Goal: Information Seeking & Learning: Learn about a topic

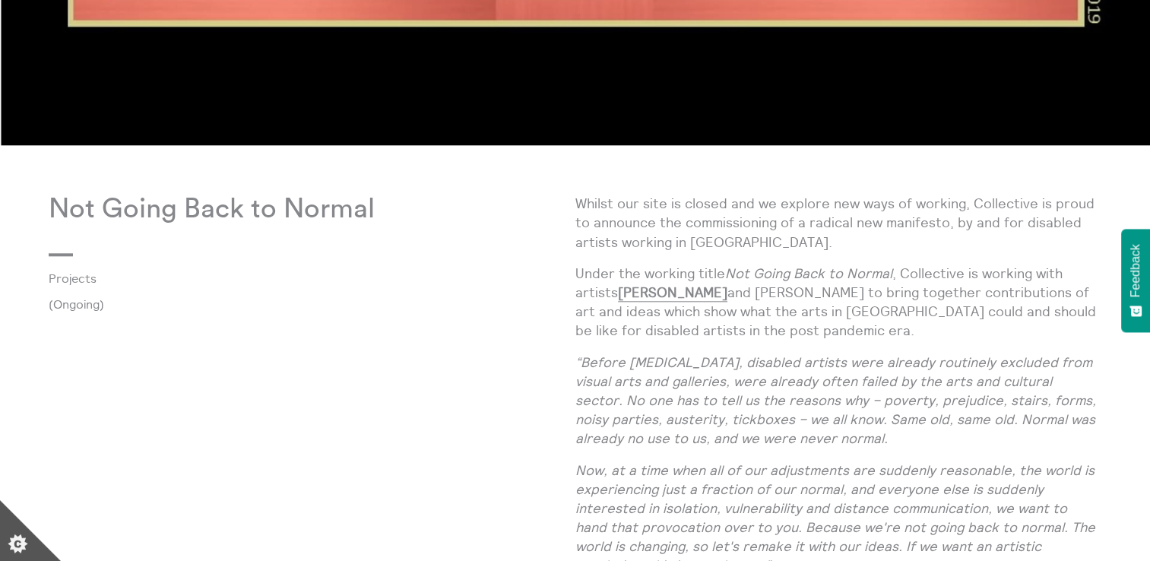
scroll to position [1673, 0]
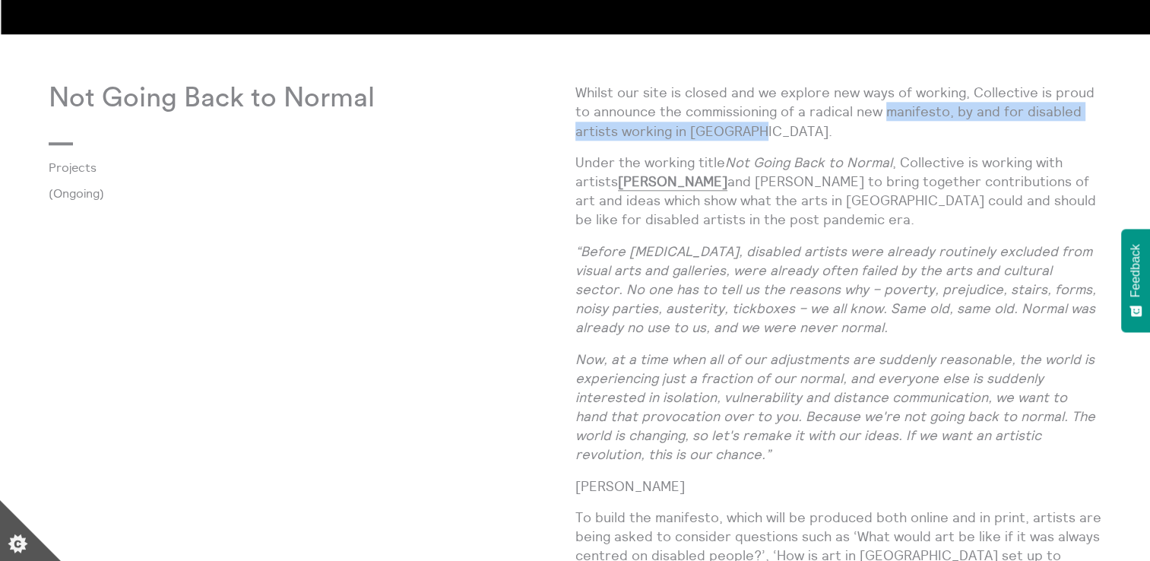
drag, startPoint x: 794, startPoint y: 135, endPoint x: 886, endPoint y: 113, distance: 94.8
click at [886, 113] on p "Whilst our site is closed and we explore new ways of working, Collective is pro…" at bounding box center [839, 112] width 527 height 58
copy p "manifesto, by and for disabled artists working in [GEOGRAPHIC_DATA]."
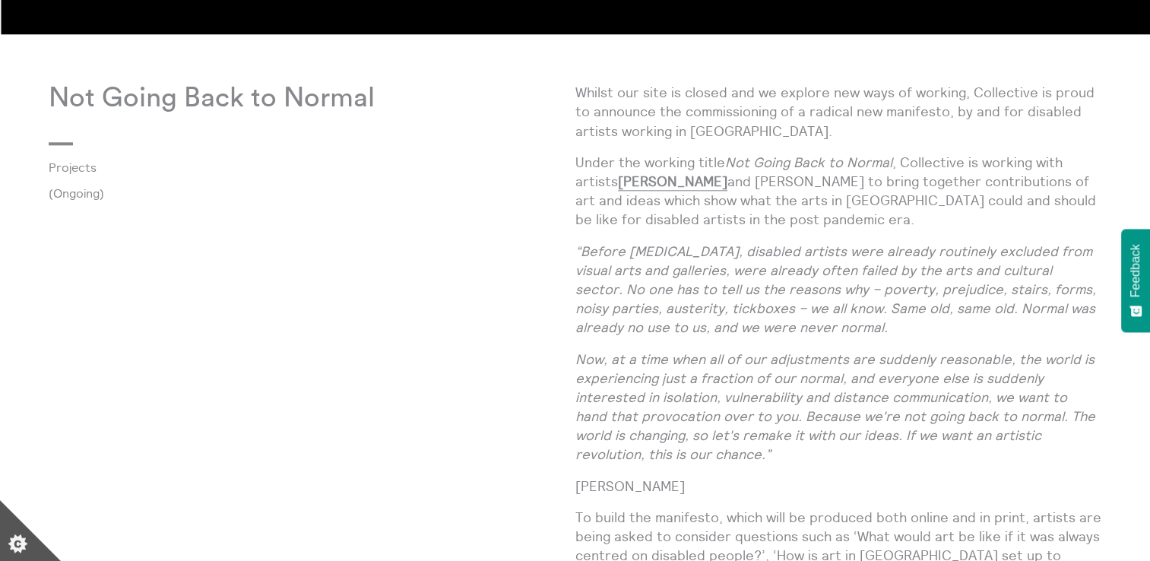
drag, startPoint x: 680, startPoint y: 292, endPoint x: 725, endPoint y: 281, distance: 46.8
click at [680, 292] on em "“Before [MEDICAL_DATA], disabled artists were already routinely excluded from v…" at bounding box center [836, 290] width 521 height 94
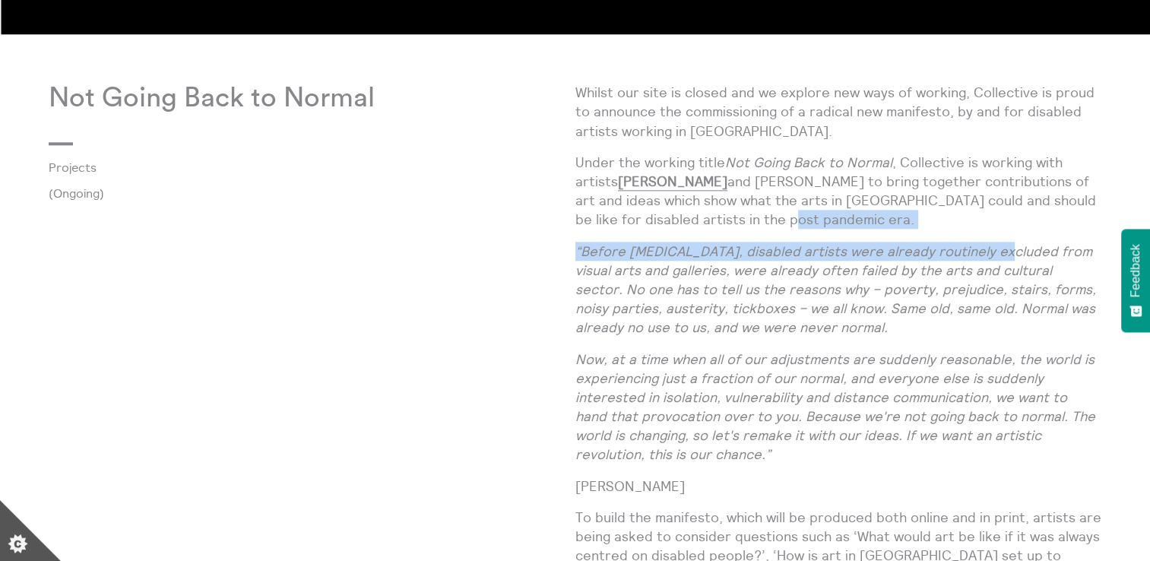
drag, startPoint x: 1004, startPoint y: 230, endPoint x: 839, endPoint y: 227, distance: 165.0
click at [839, 227] on div "Whilst our site is closed and we explore new ways of working, Collective is pro…" at bounding box center [839, 552] width 527 height 938
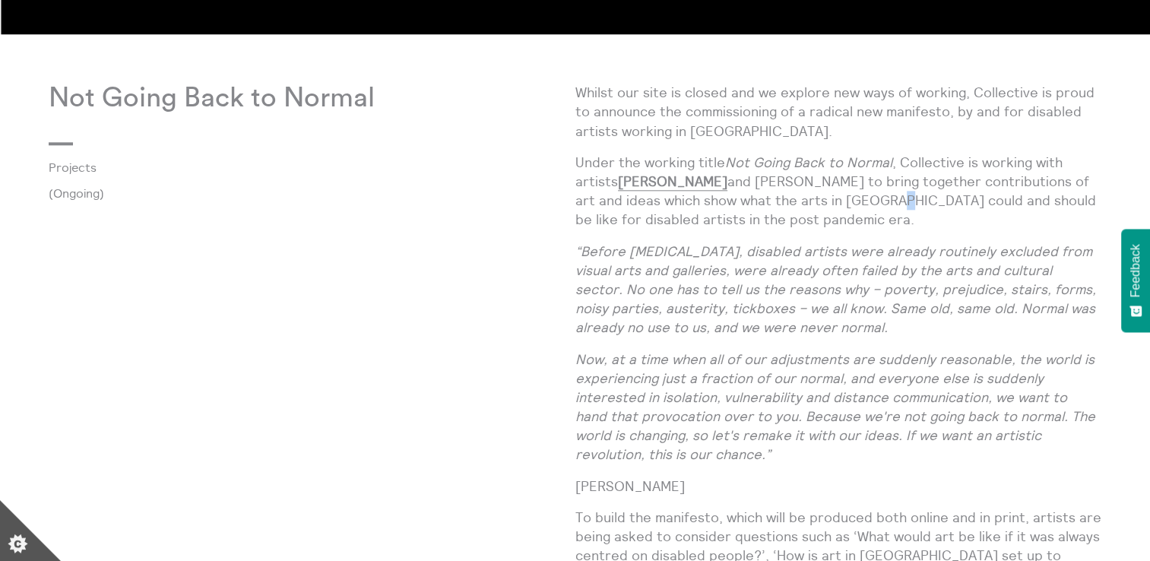
drag, startPoint x: 839, startPoint y: 227, endPoint x: 942, endPoint y: 208, distance: 105.0
click at [942, 208] on p "Under the working title Not Going Back to Normal , Collective is working with a…" at bounding box center [839, 191] width 527 height 77
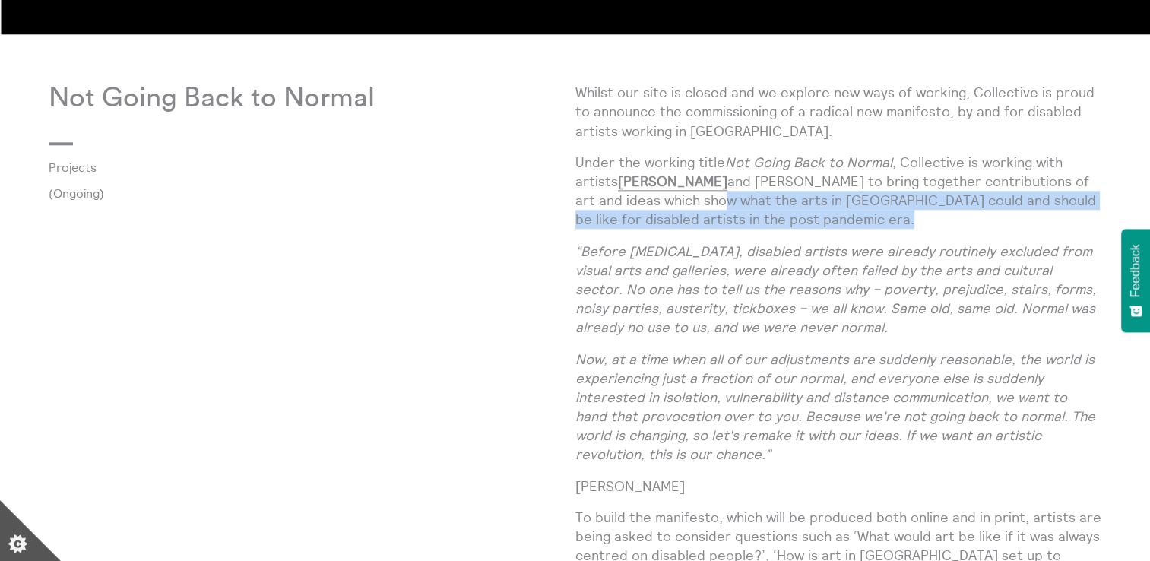
drag, startPoint x: 942, startPoint y: 208, endPoint x: 769, endPoint y: 194, distance: 173.2
click at [769, 194] on p "Under the working title Not Going Back to Normal , Collective is working with a…" at bounding box center [839, 191] width 527 height 77
copy p "which show what the arts in [GEOGRAPHIC_DATA] could and should be like for disa…"
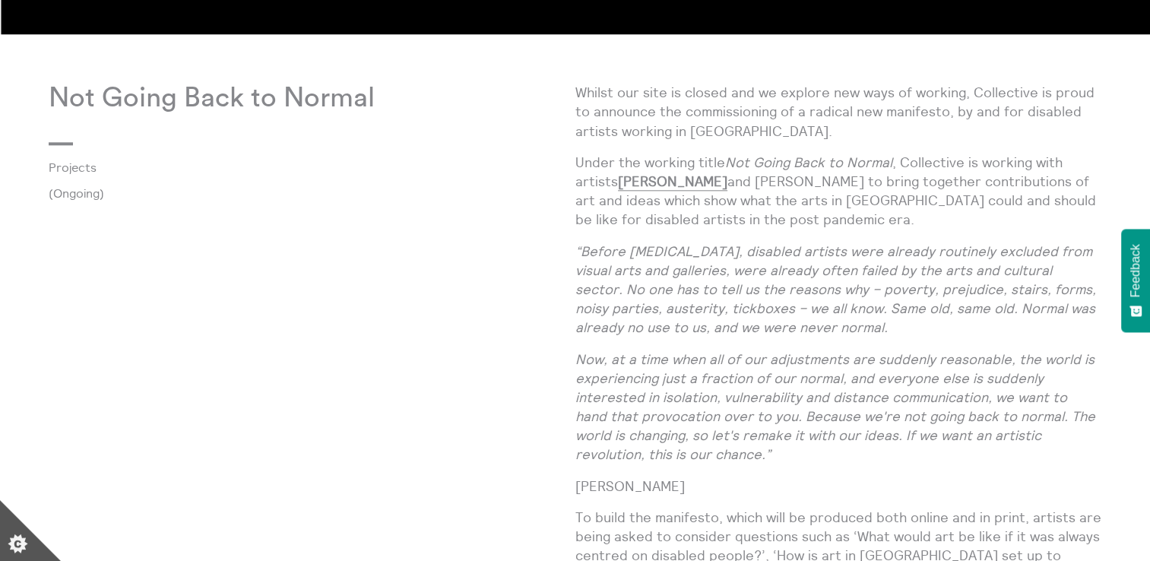
click at [712, 362] on em "Now, at a time when all of our adjustments are suddenly reasonable, the world i…" at bounding box center [836, 406] width 520 height 113
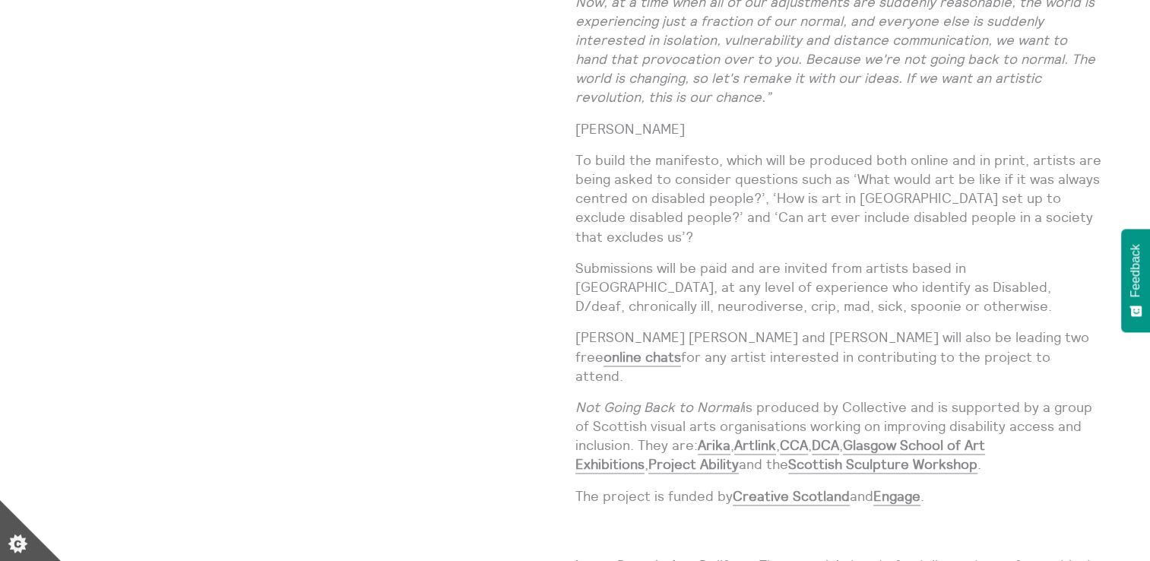
scroll to position [2053, 0]
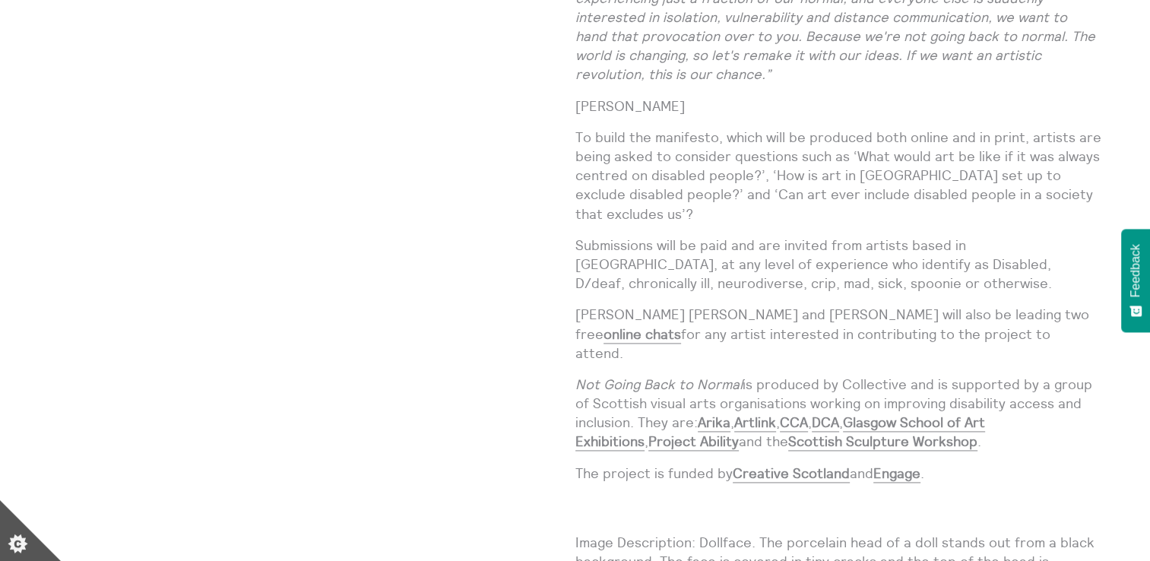
click at [639, 376] on em "Not Going Back to Normal" at bounding box center [659, 384] width 167 height 17
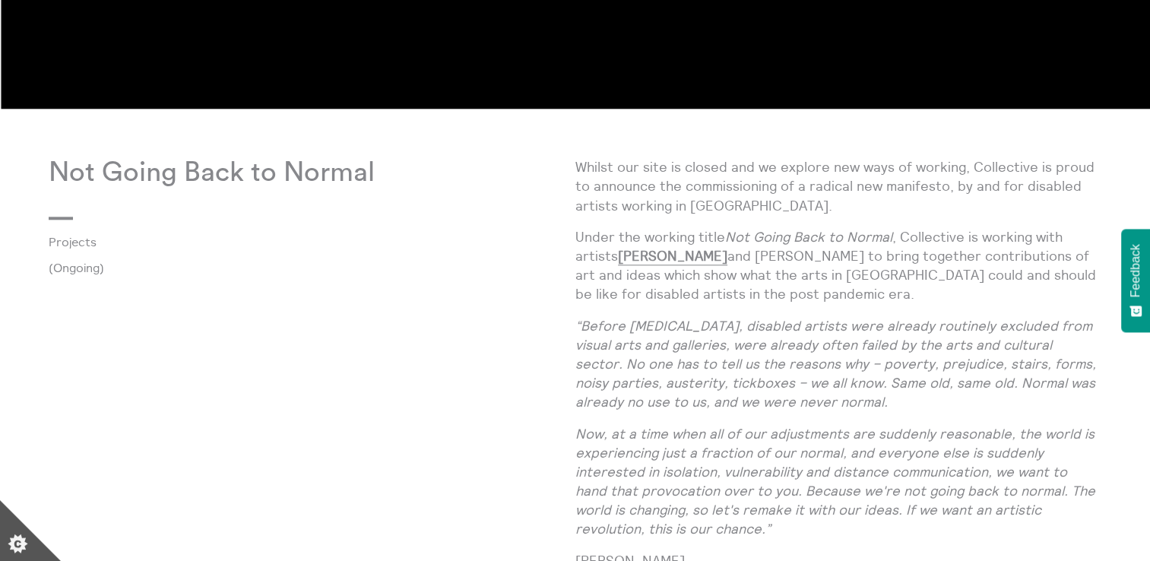
scroll to position [1521, 0]
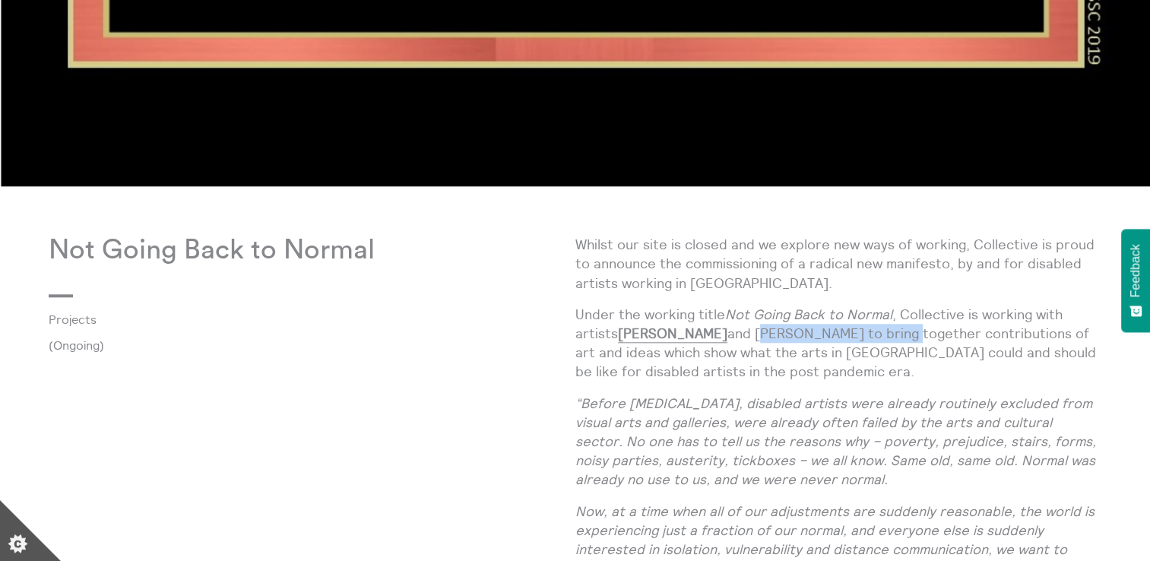
drag, startPoint x: 788, startPoint y: 328, endPoint x: 937, endPoint y: 331, distance: 149.8
click at [937, 331] on p "Under the working title Not Going Back to Normal , Collective is working with a…" at bounding box center [839, 343] width 527 height 77
copy p "[PERSON_NAME]"
